Goal: Task Accomplishment & Management: Complete application form

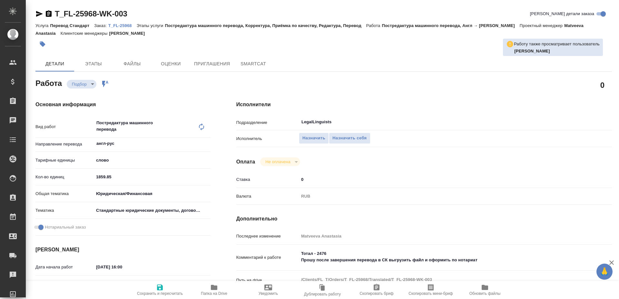
click at [212, 287] on icon "button" at bounding box center [214, 287] width 6 height 5
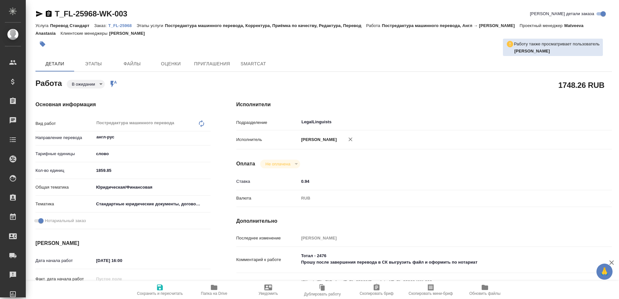
type textarea "x"
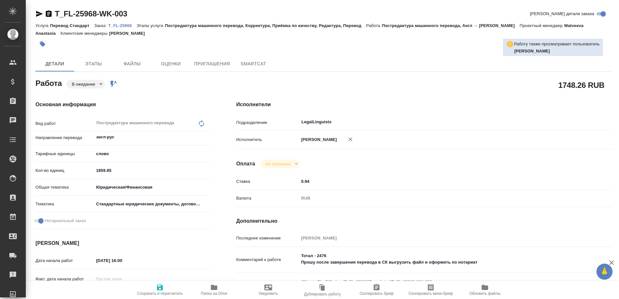
type textarea "x"
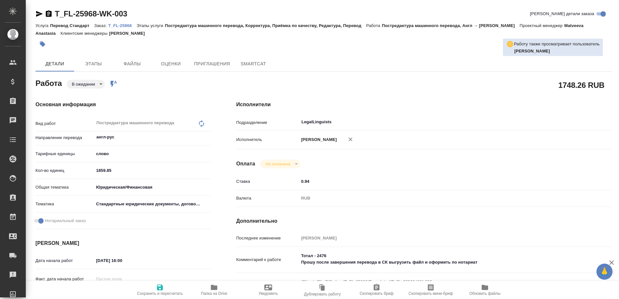
type textarea "x"
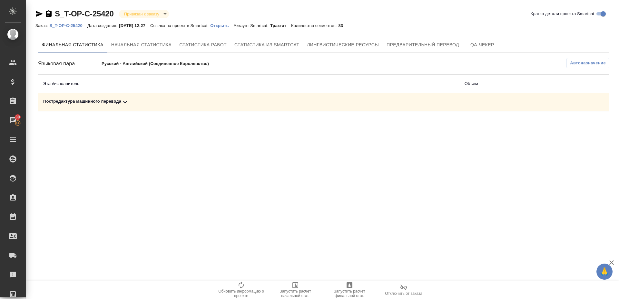
click at [101, 101] on div "Постредактура машинного перевода" at bounding box center [248, 102] width 411 height 8
click at [574, 123] on button "button" at bounding box center [580, 124] width 15 height 15
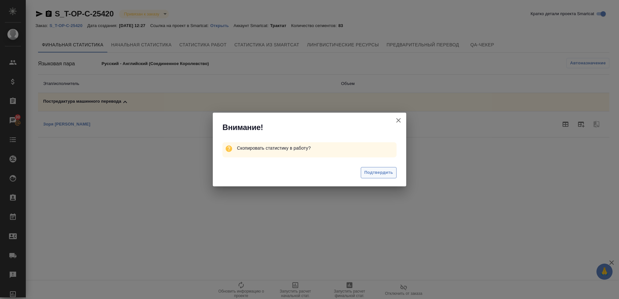
click at [374, 172] on span "Подтвердить" at bounding box center [378, 172] width 29 height 7
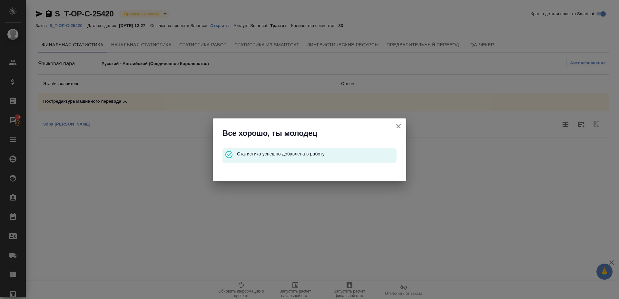
click at [398, 124] on icon "button" at bounding box center [398, 126] width 8 height 8
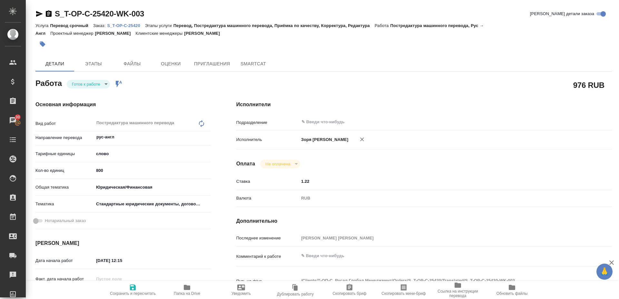
scroll to position [265, 0]
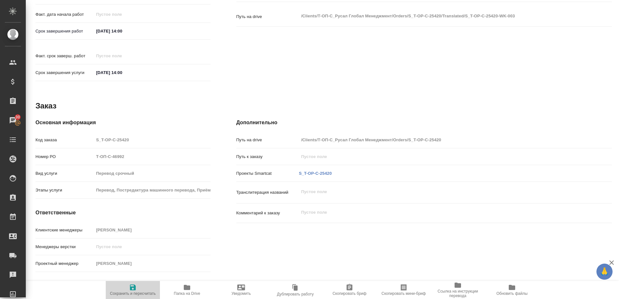
click at [131, 292] on span "Сохранить и пересчитать" at bounding box center [133, 294] width 46 height 5
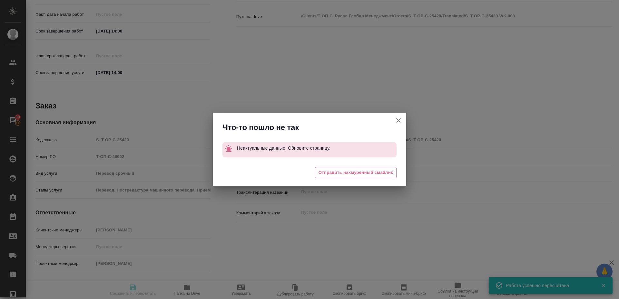
type input "readyForWork"
type input "рус-англ"
type input "5a8b1489cc6b4906c91bfd90"
type input "285.71"
type input "yr-fn"
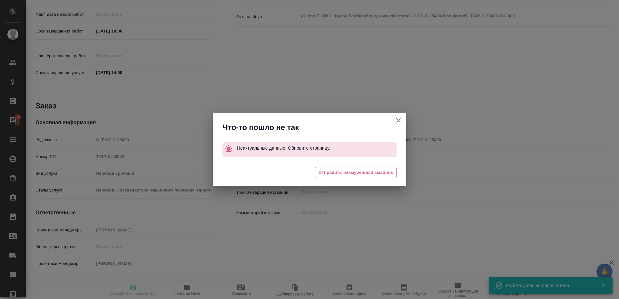
type input "5f647205b73bc97568ca66bf"
type input "06.10.2025 12:15"
type input "06.10.2025 14:00"
type input "notPayed"
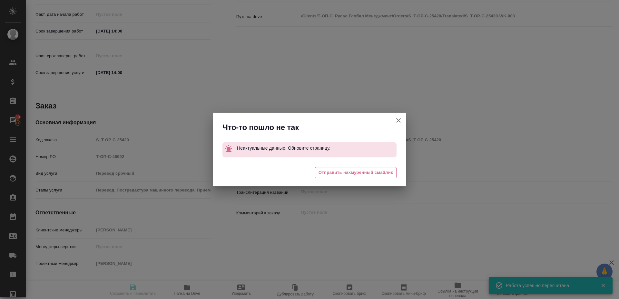
type input "1.22"
type input "RUB"
type input "[PERSON_NAME] [PERSON_NAME]"
type input "S_T-OP-C-25420"
type input "Т-ОП-С-46992"
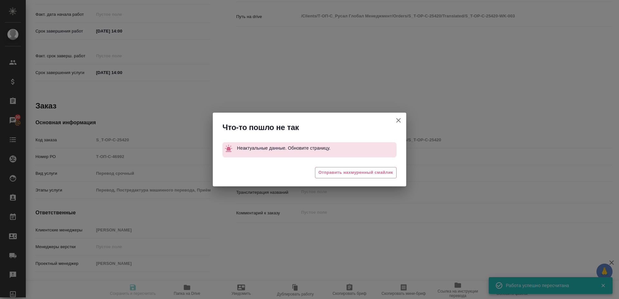
type input "Перевод срочный"
type input "Перевод, Постредактура машинного перевода, Приёмка по качеству, Корректура, Ред…"
type input "Горленко Юлия"
type input "/Clients/Т-ОП-С_Русал Глобал Менеджмент/Orders/S_T-OP-C-25420"
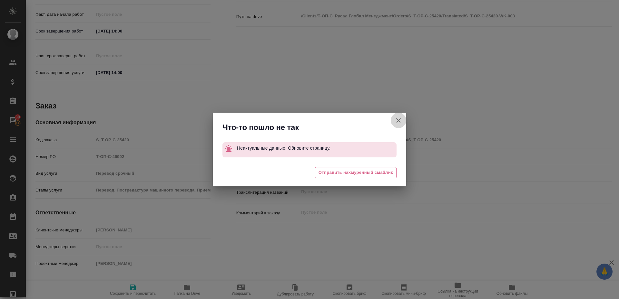
click at [402, 118] on icon "button" at bounding box center [398, 121] width 8 height 8
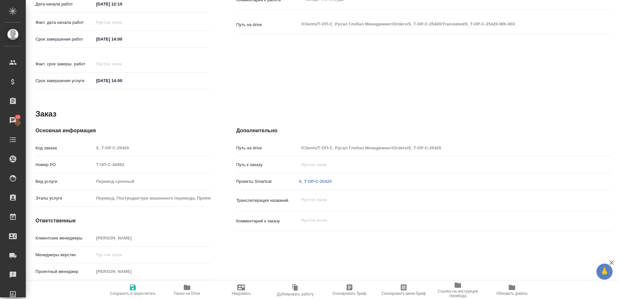
scroll to position [0, 0]
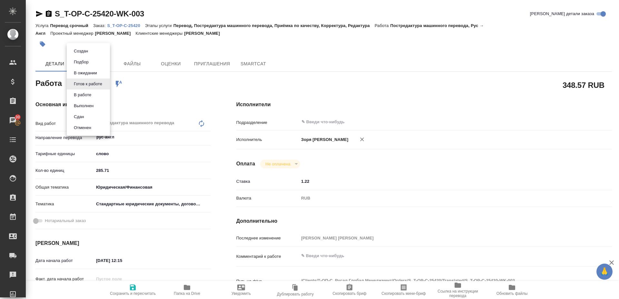
click at [81, 87] on body "🙏 .cls-1 fill:#fff; AWATERA Zoria Tatiana Клиенты Спецификации Заказы 30 Чаты T…" at bounding box center [309, 149] width 619 height 299
click at [74, 96] on button "В работе" at bounding box center [82, 94] width 21 height 7
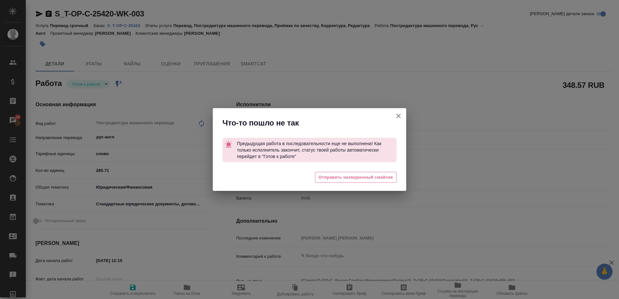
type textarea "x"
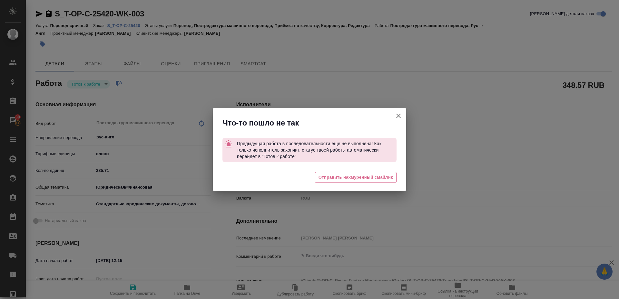
type textarea "x"
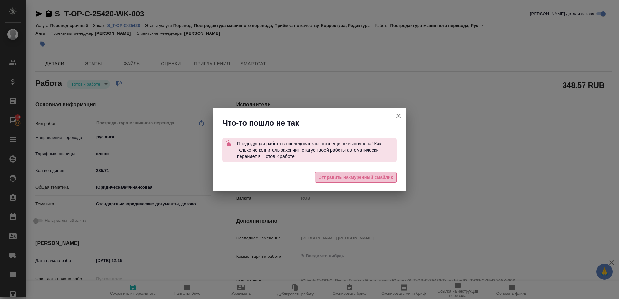
click at [344, 178] on span "Отправить нахмуренный смайлик" at bounding box center [355, 177] width 74 height 7
type textarea "x"
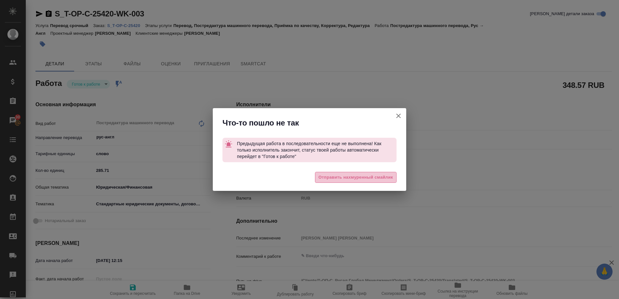
type textarea "x"
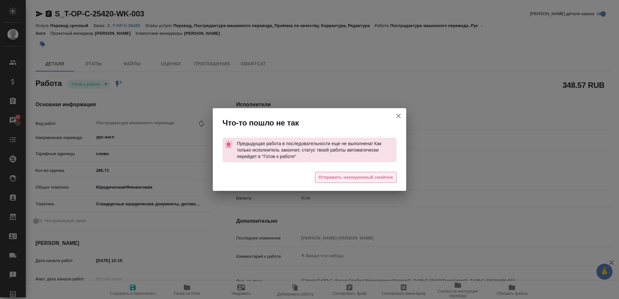
type textarea "x"
